Goal: Information Seeking & Learning: Understand process/instructions

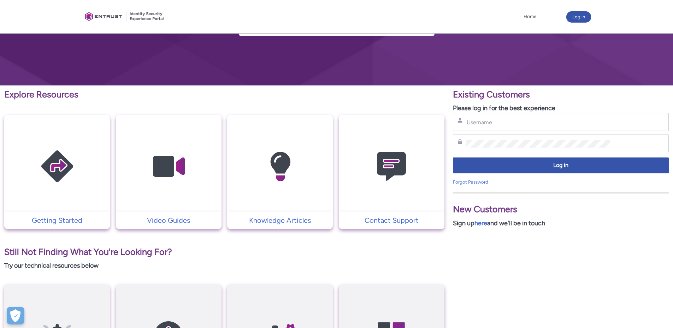
scroll to position [35, 0]
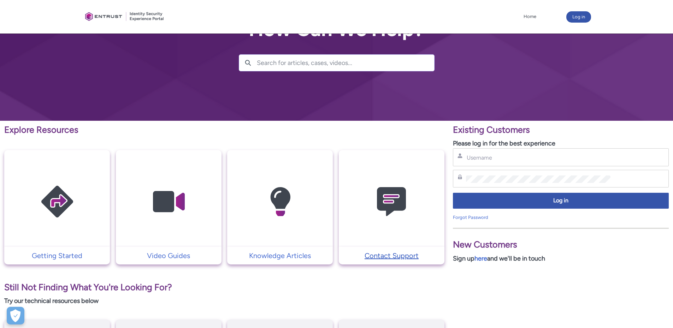
click at [387, 258] on p "Contact Support" at bounding box center [391, 256] width 99 height 11
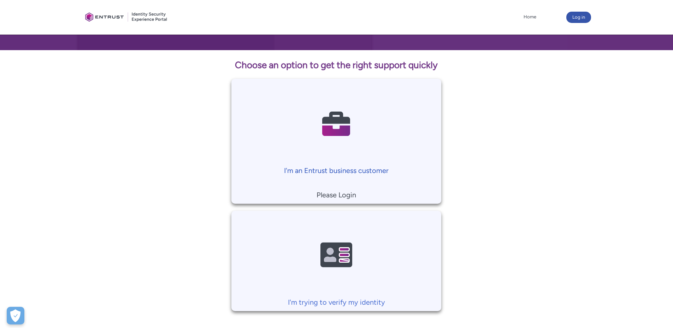
scroll to position [158, 0]
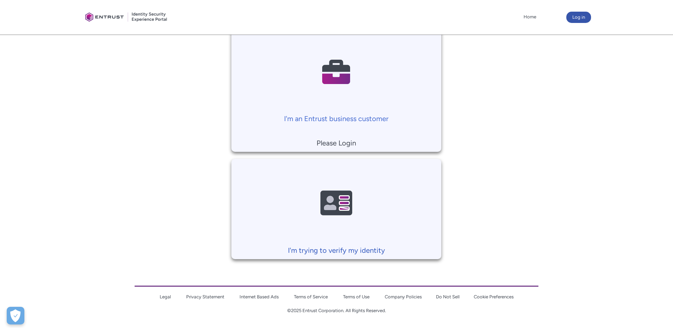
click at [353, 252] on p "I'm trying to verify my identity" at bounding box center [336, 250] width 203 height 11
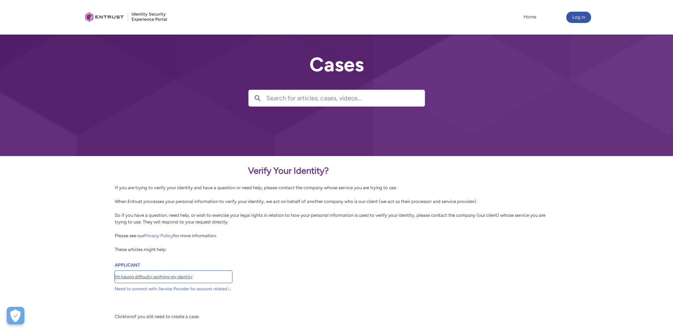
click at [127, 278] on span "I’m having difficulty verifying my identity" at bounding box center [173, 277] width 117 height 6
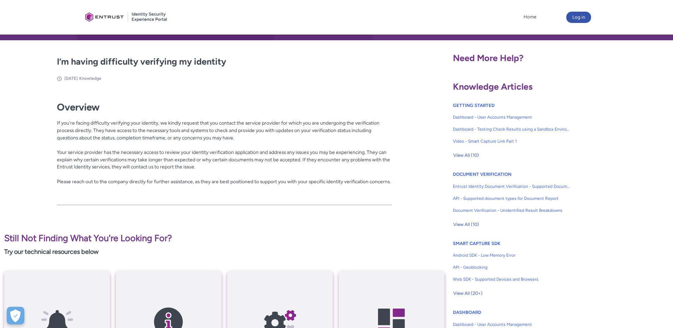
scroll to position [81, 0]
